Goal: Transaction & Acquisition: Purchase product/service

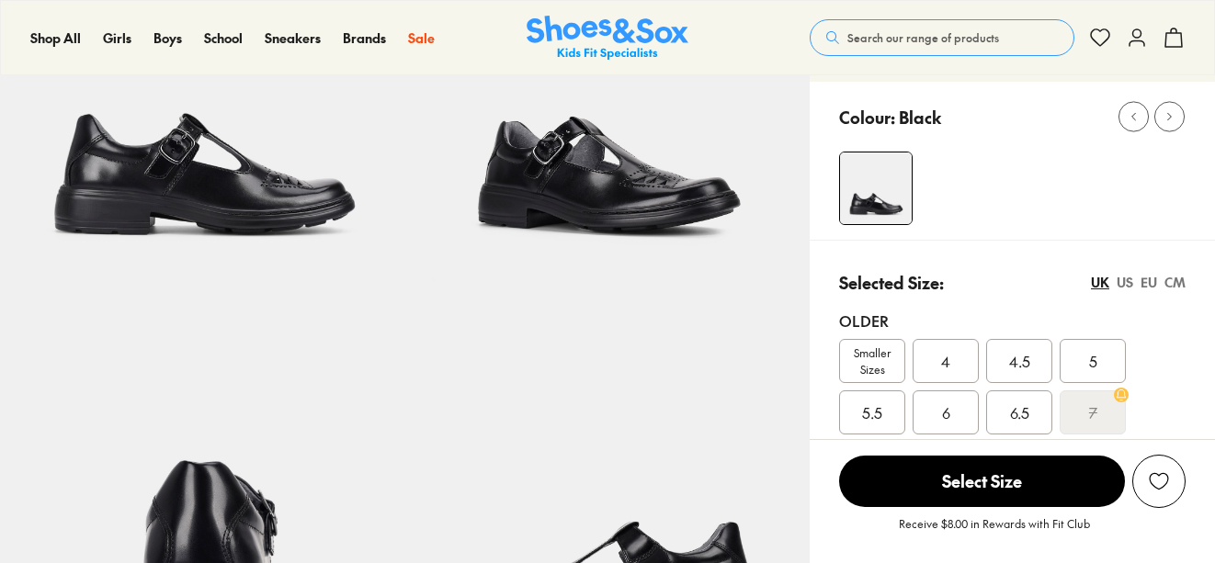
select select "*"
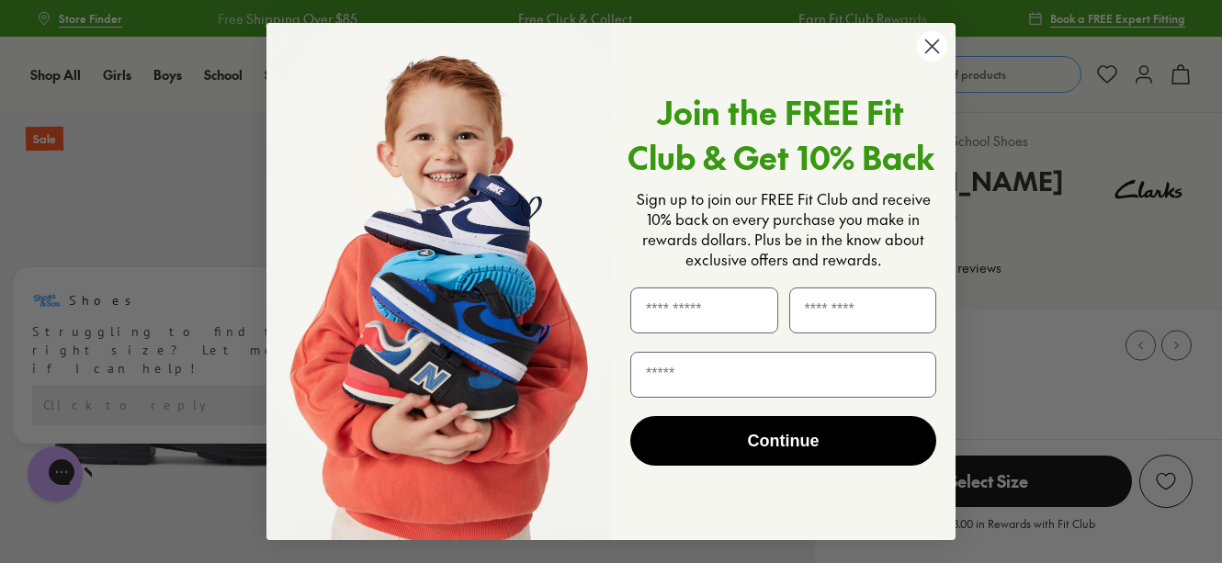
click at [925, 43] on circle "Close dialog" at bounding box center [932, 46] width 30 height 30
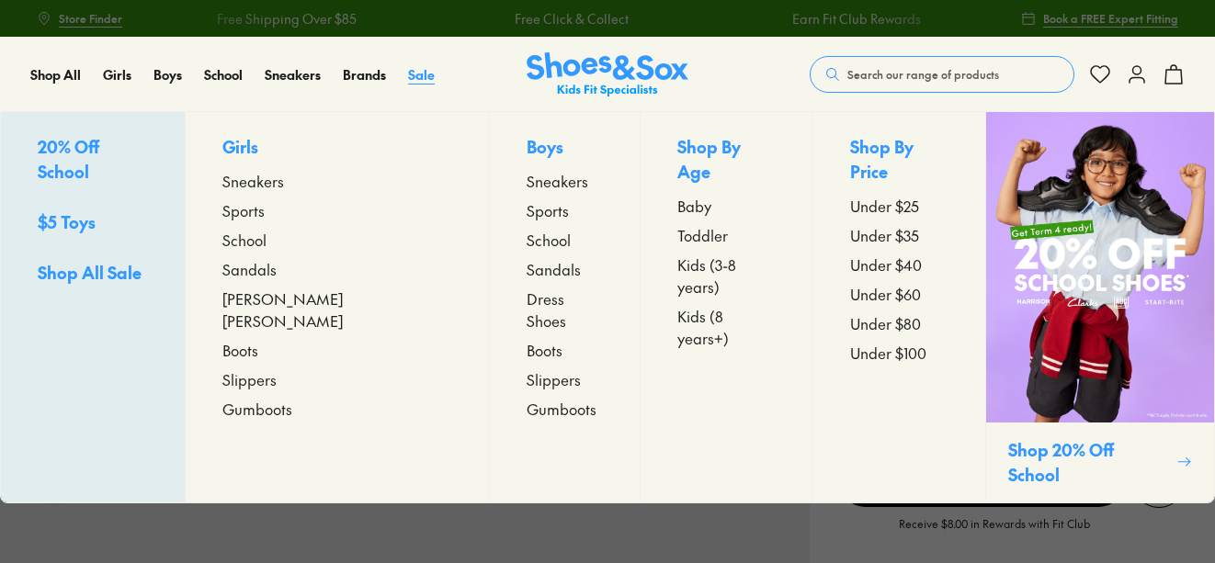
click at [423, 77] on span "Sale" at bounding box center [421, 74] width 27 height 18
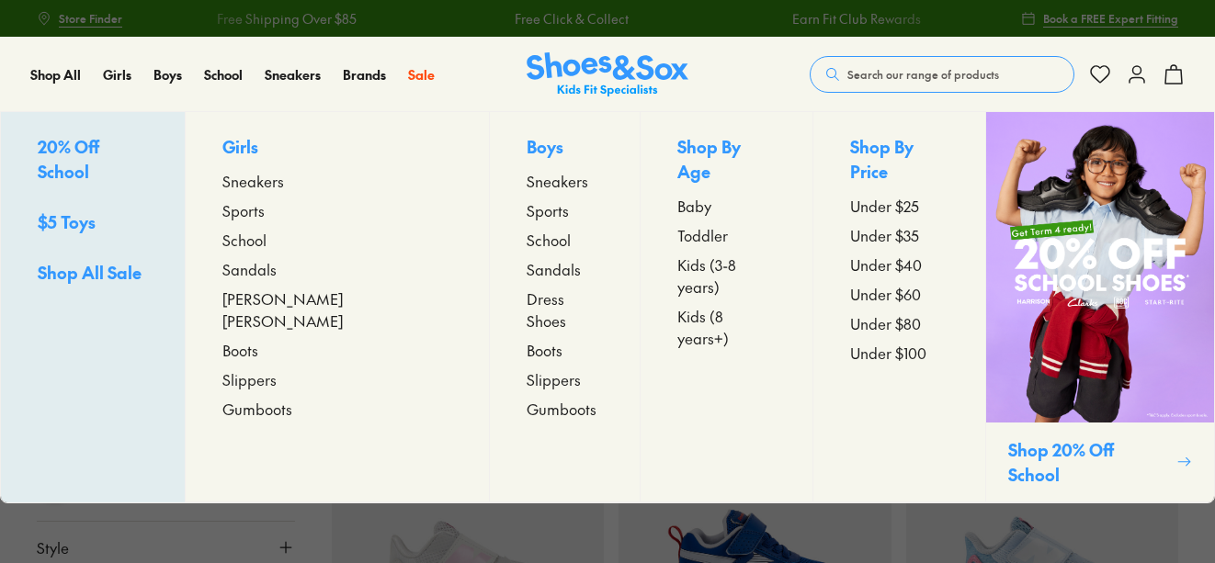
click at [526, 236] on span "School" at bounding box center [548, 240] width 44 height 22
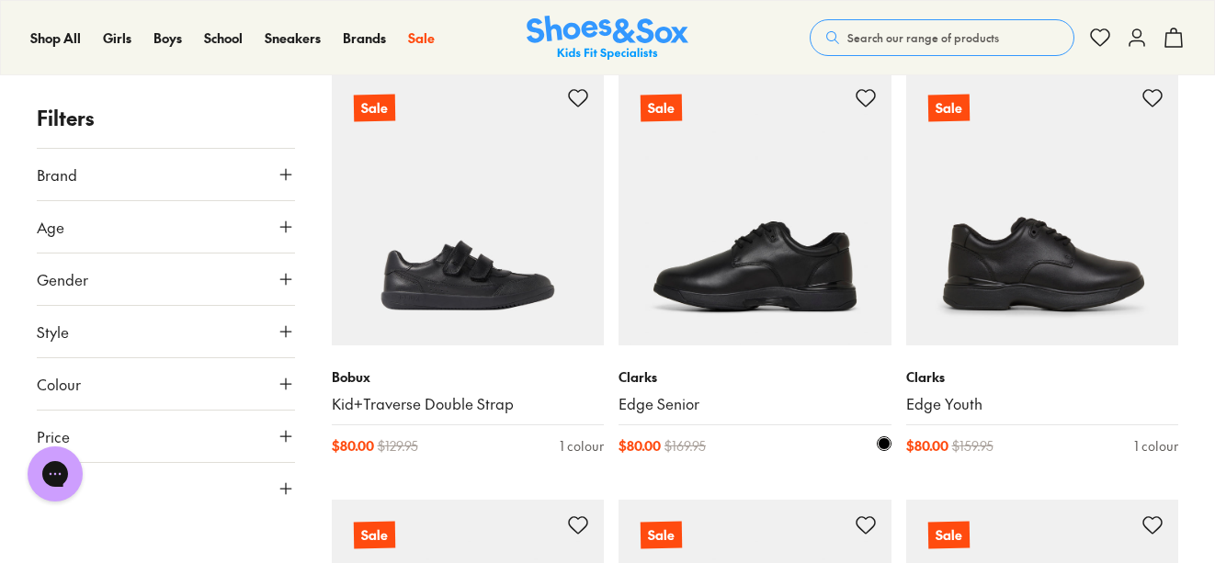
click at [740, 296] on img at bounding box center [754, 209] width 273 height 273
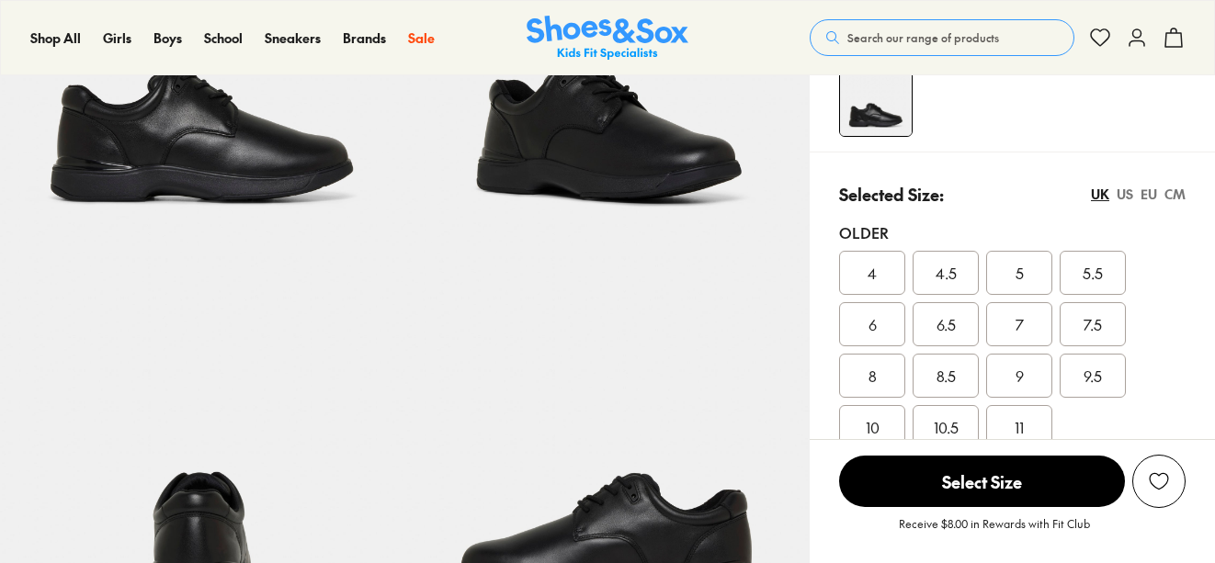
scroll to position [405, 0]
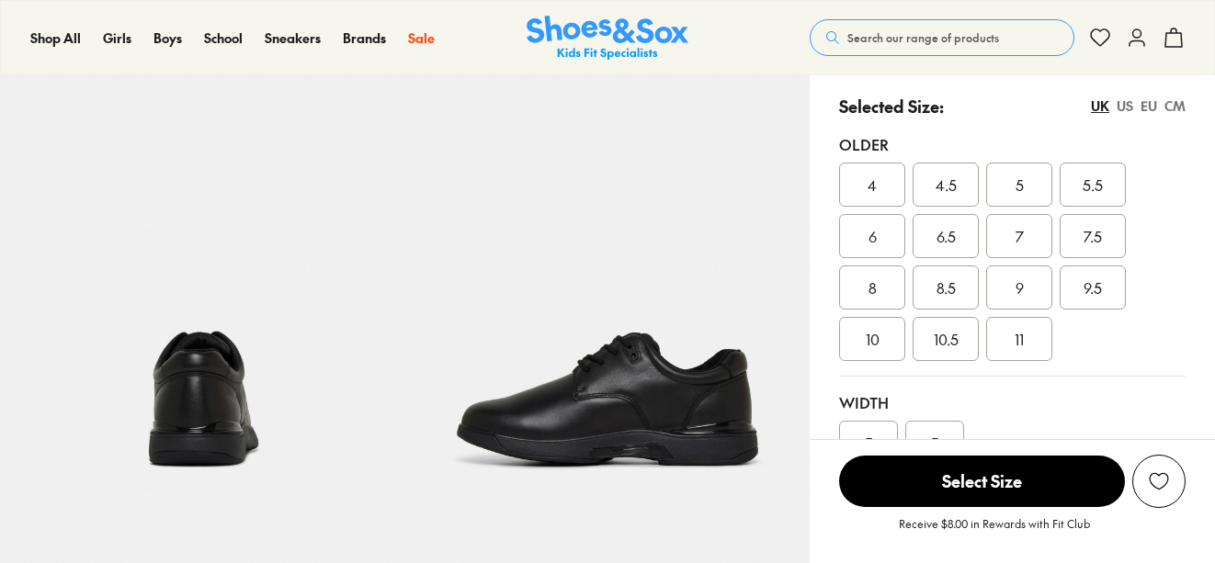
select select "*"
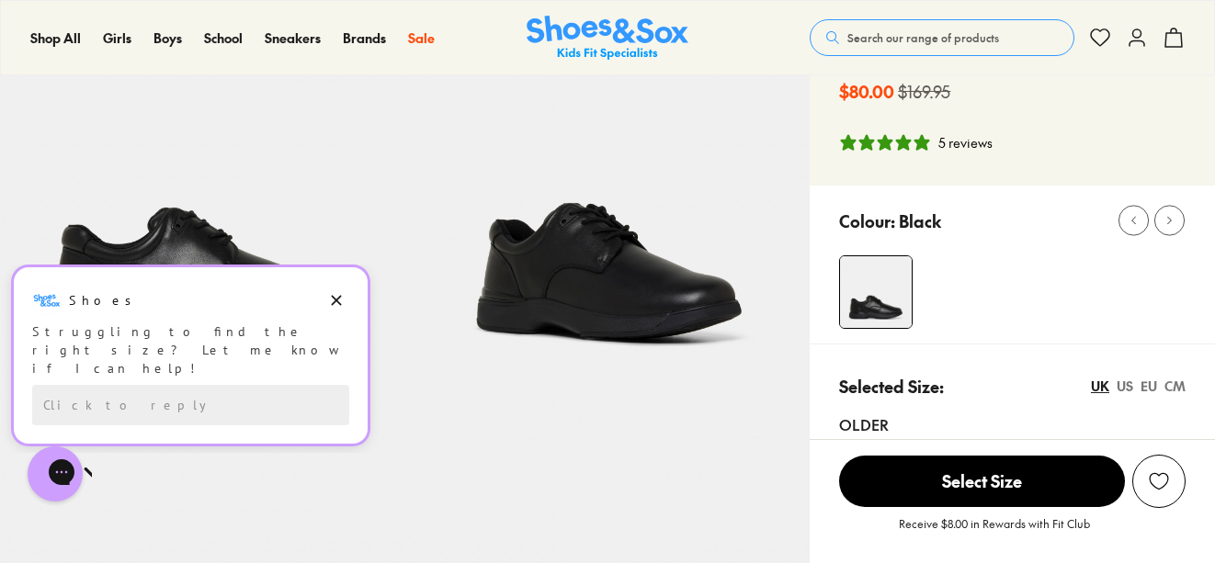
scroll to position [126, 0]
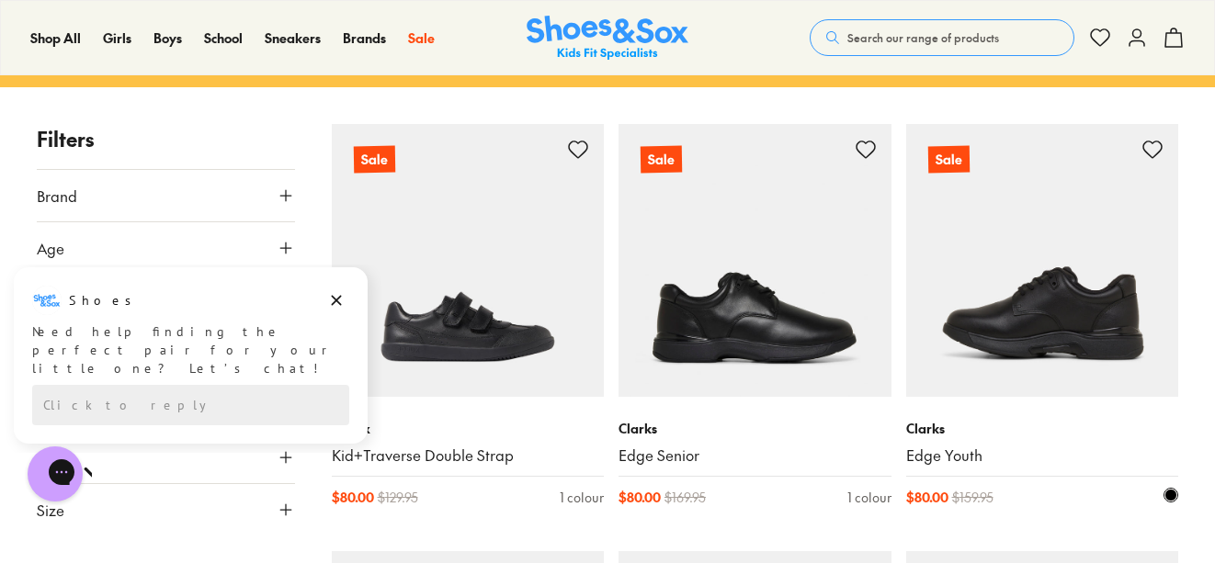
scroll to position [246, 0]
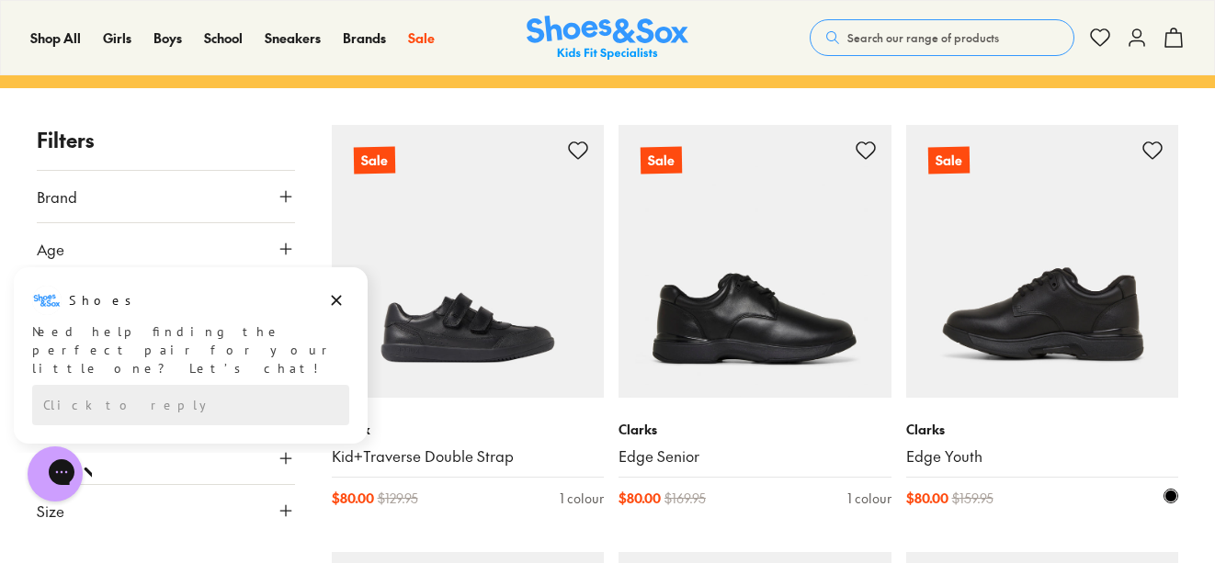
click at [1059, 331] on img at bounding box center [1042, 261] width 273 height 273
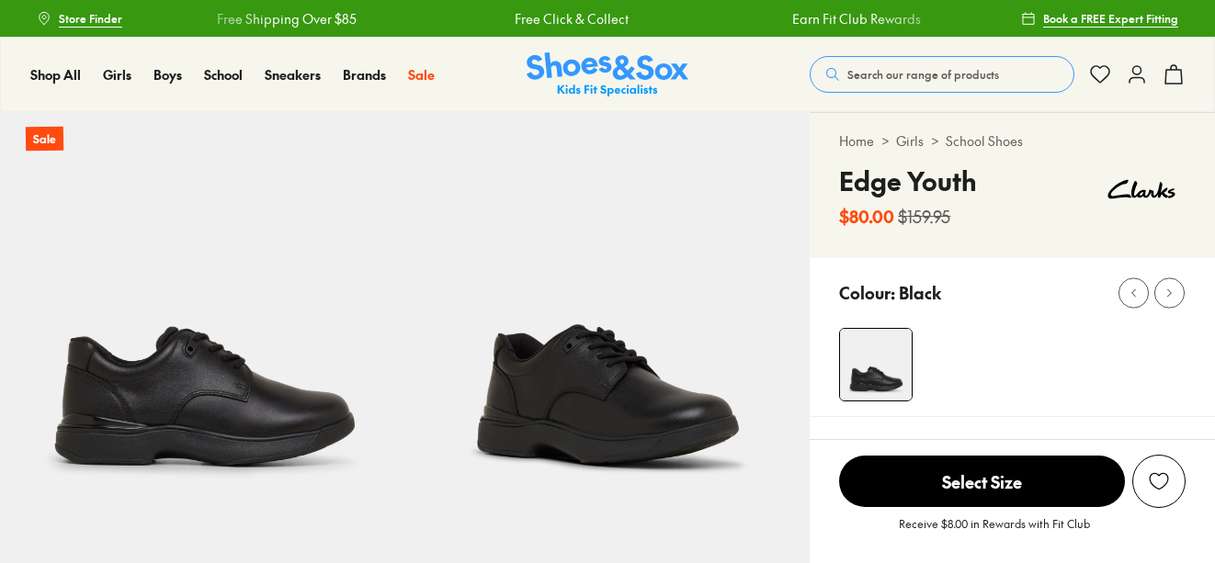
select select "*"
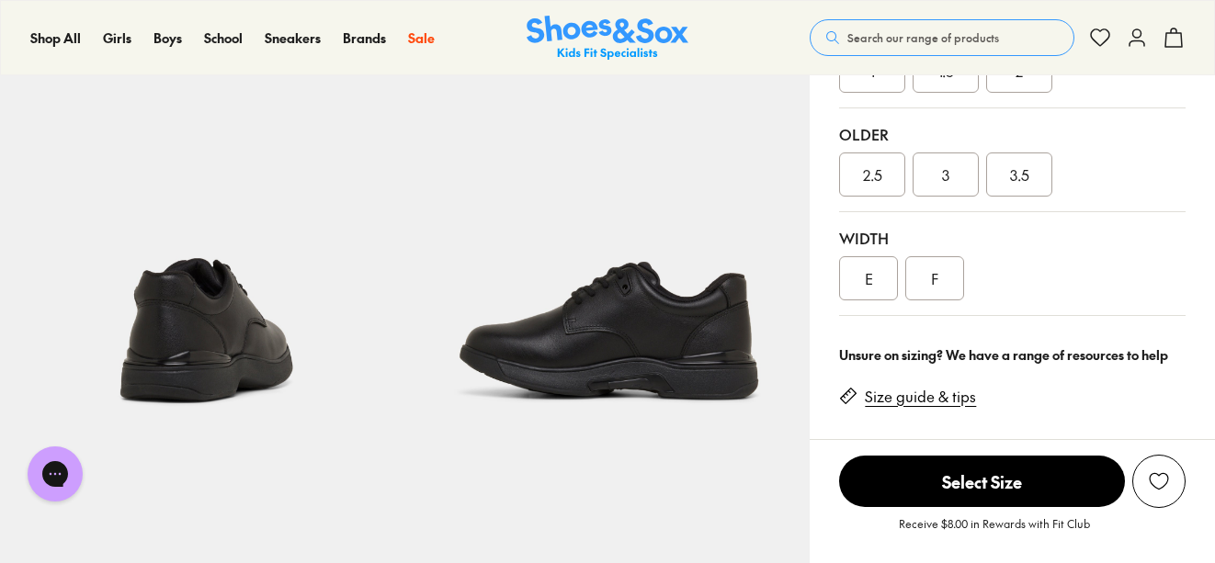
scroll to position [466, 0]
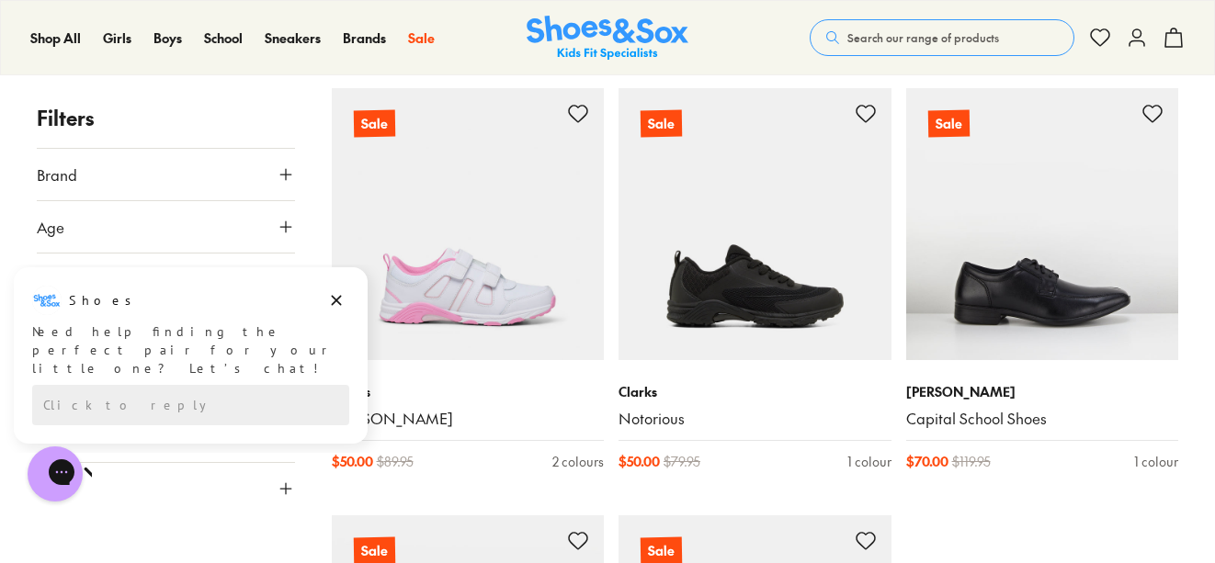
scroll to position [1994, 0]
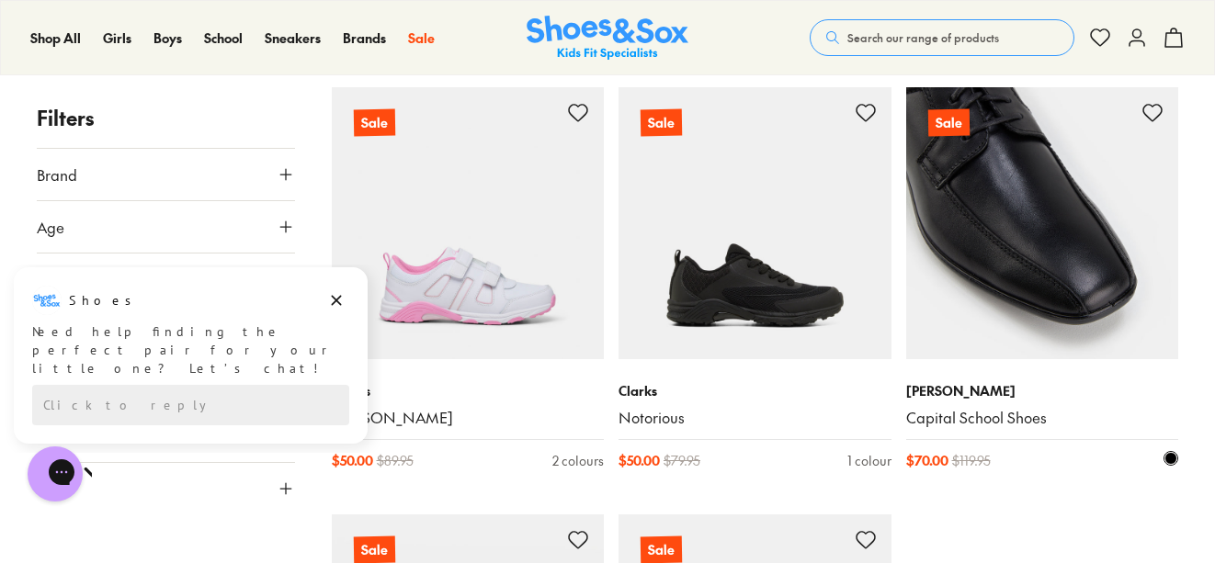
click at [1002, 304] on img at bounding box center [1042, 223] width 273 height 273
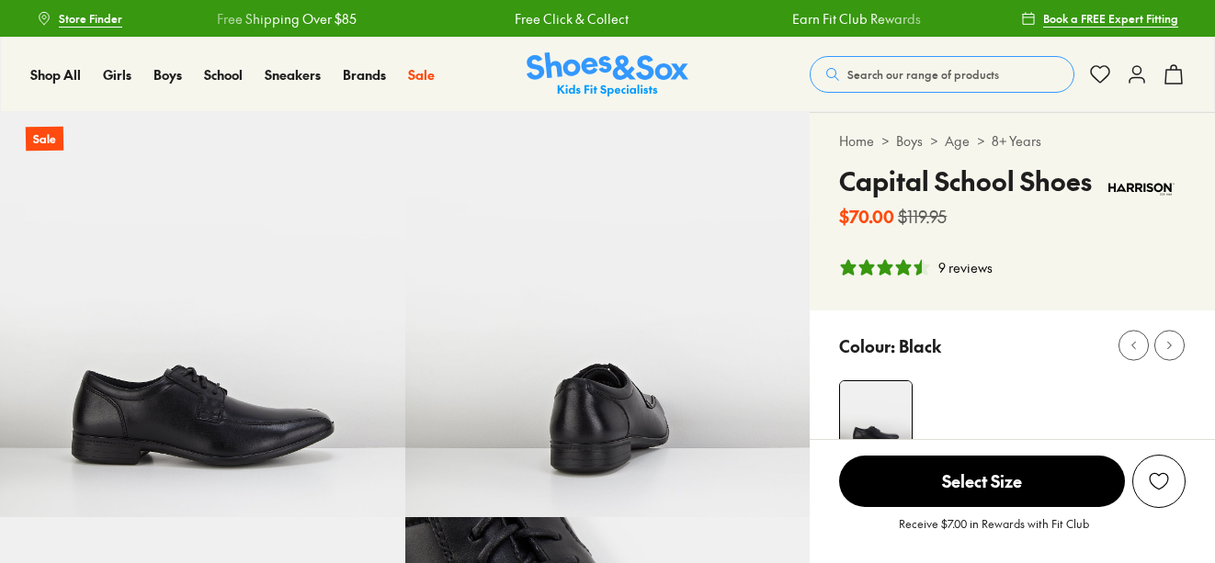
select select "*"
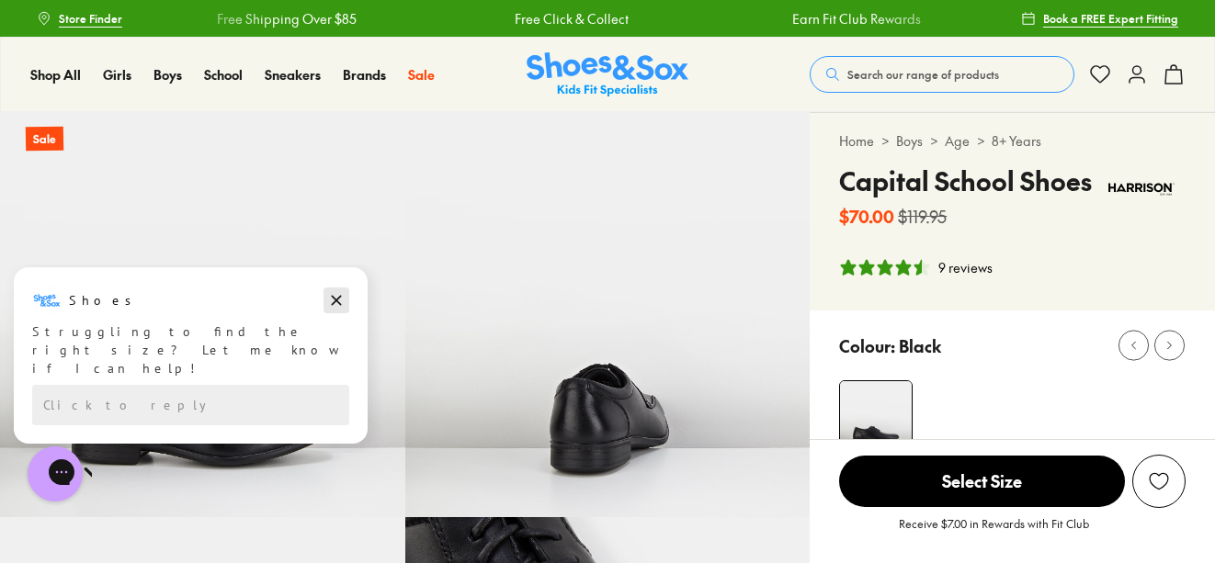
click at [332, 302] on icon "Dismiss campaign" at bounding box center [336, 300] width 18 height 22
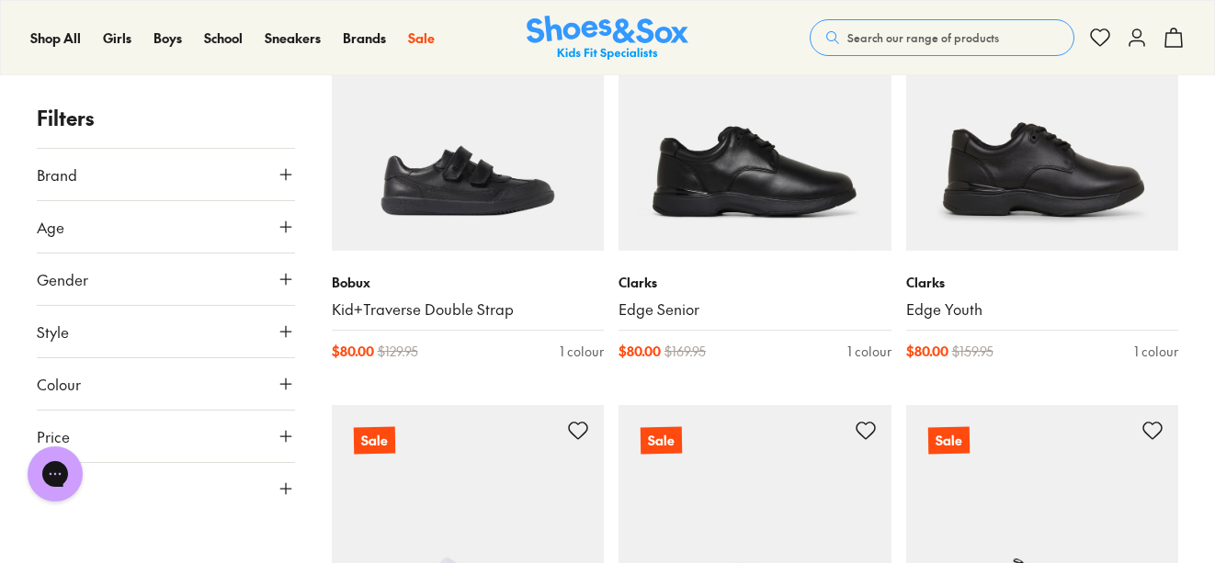
scroll to position [396, 0]
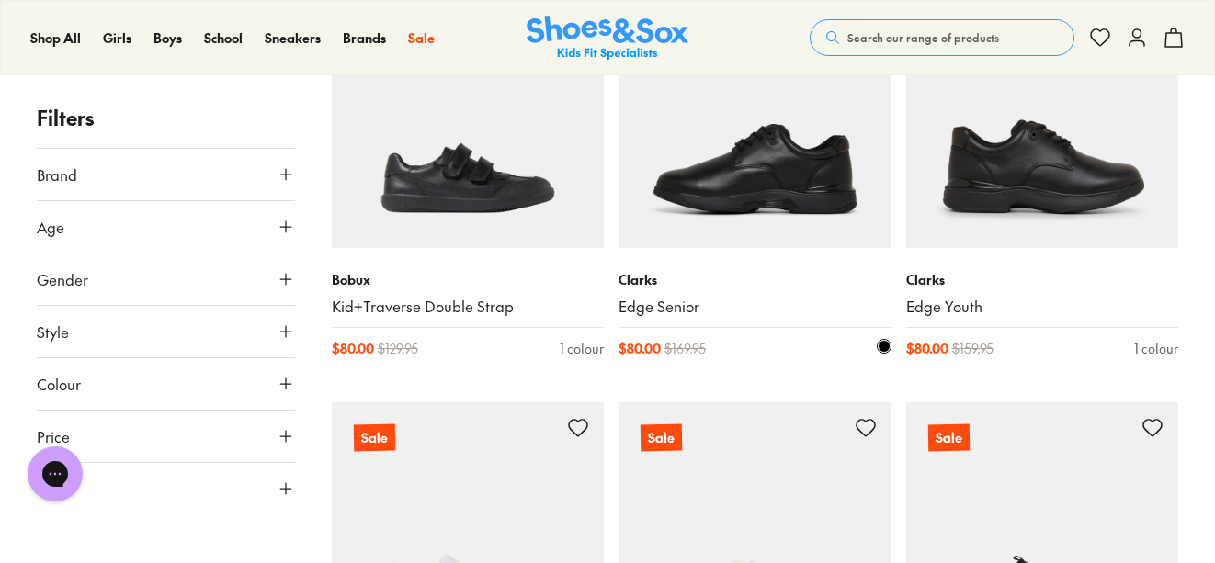
click at [788, 191] on img at bounding box center [754, 111] width 273 height 273
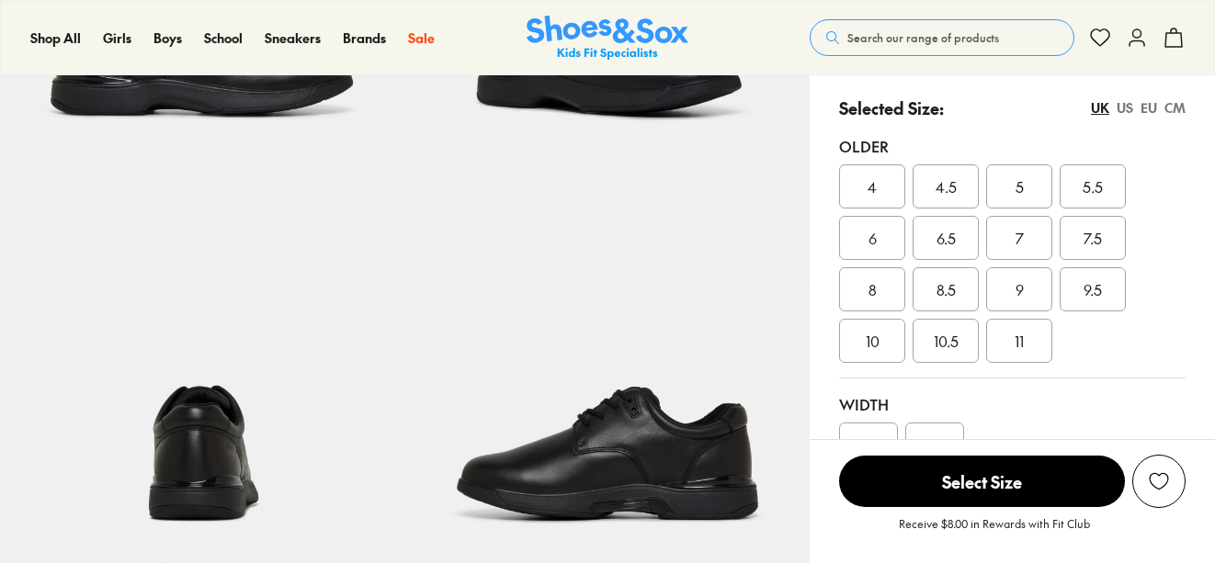
select select "*"
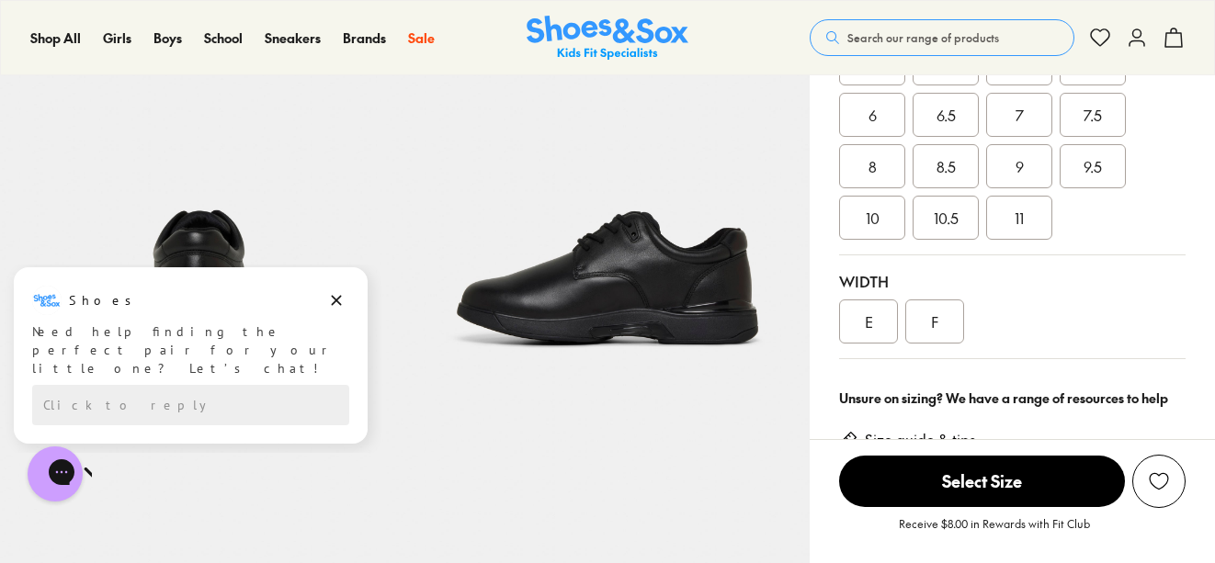
scroll to position [511, 0]
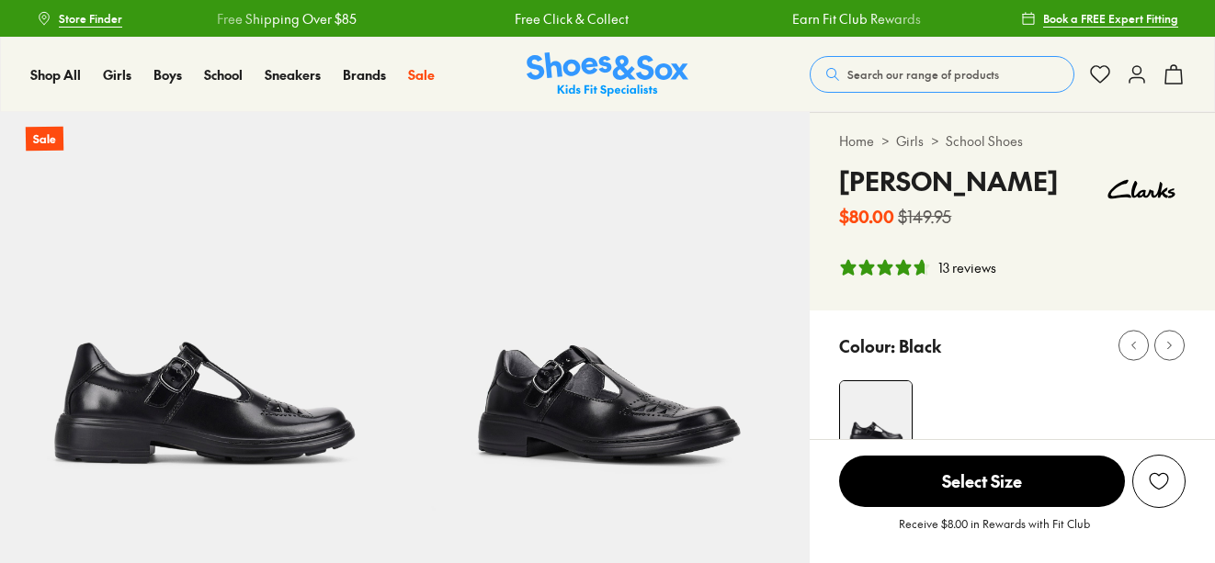
select select "*"
